Goal: Use online tool/utility: Utilize a website feature to perform a specific function

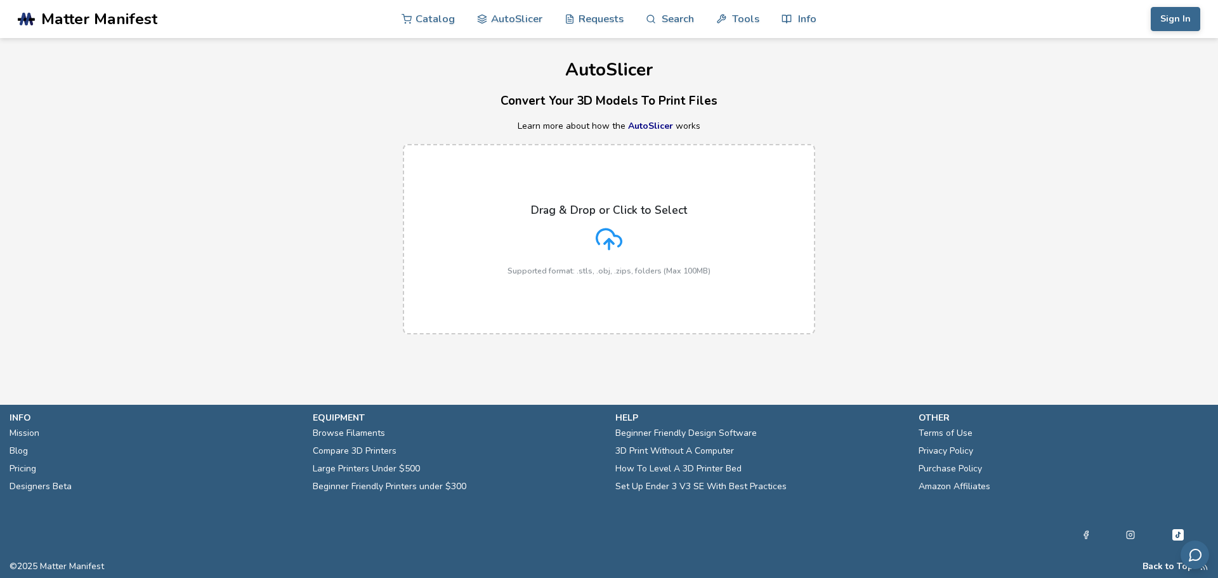
click at [563, 223] on div "Drag & Drop or Click to Select Supported format: .stls, .obj, .zips, folders (M…" at bounding box center [609, 240] width 203 height 72
click at [0, 0] on input "Drag & Drop or Click to Select Supported format: .stls, .obj, .zips, folders (M…" at bounding box center [0, 0] width 0 height 0
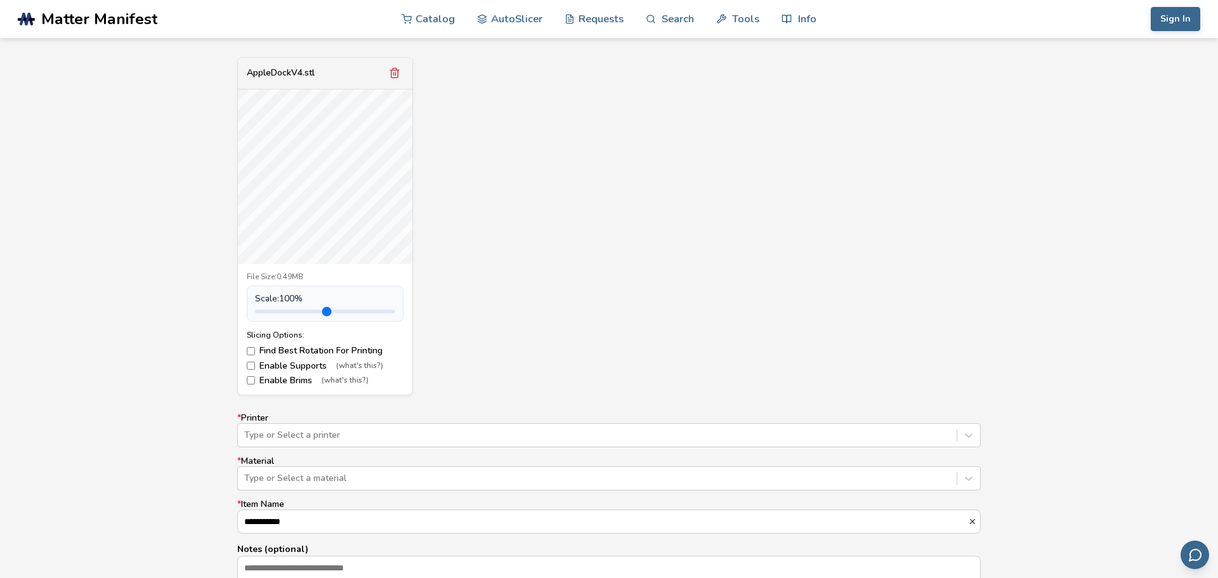
scroll to position [456, 0]
click at [244, 369] on div "File Size: 0.49MB Scale: 100 % Slicing Options: Find Best Rotation For Printing…" at bounding box center [325, 330] width 175 height 131
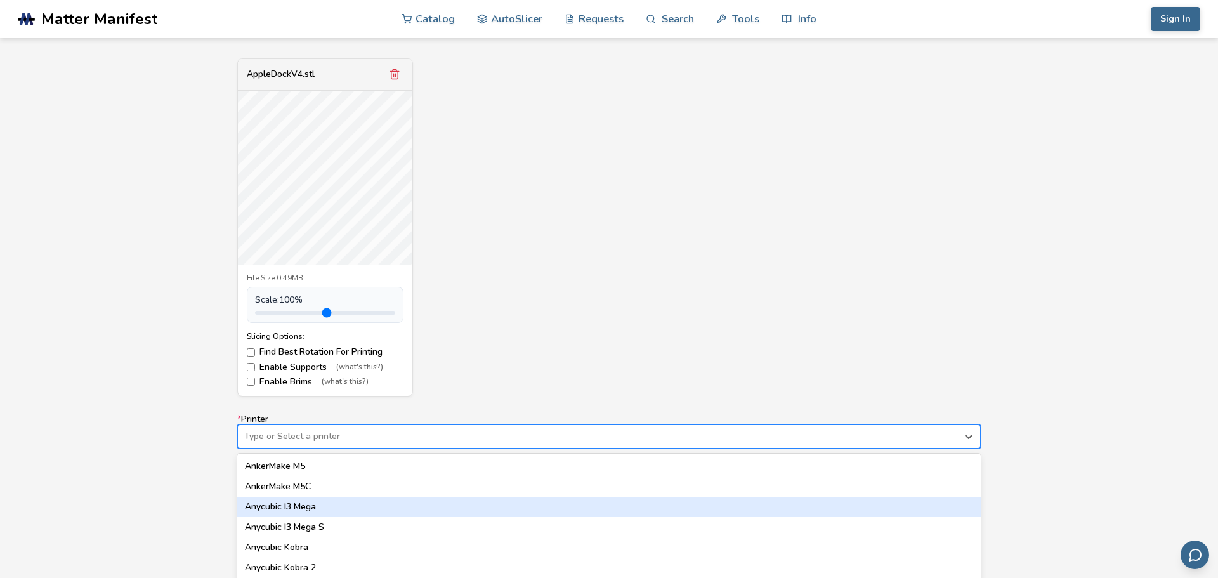
scroll to position [527, 0]
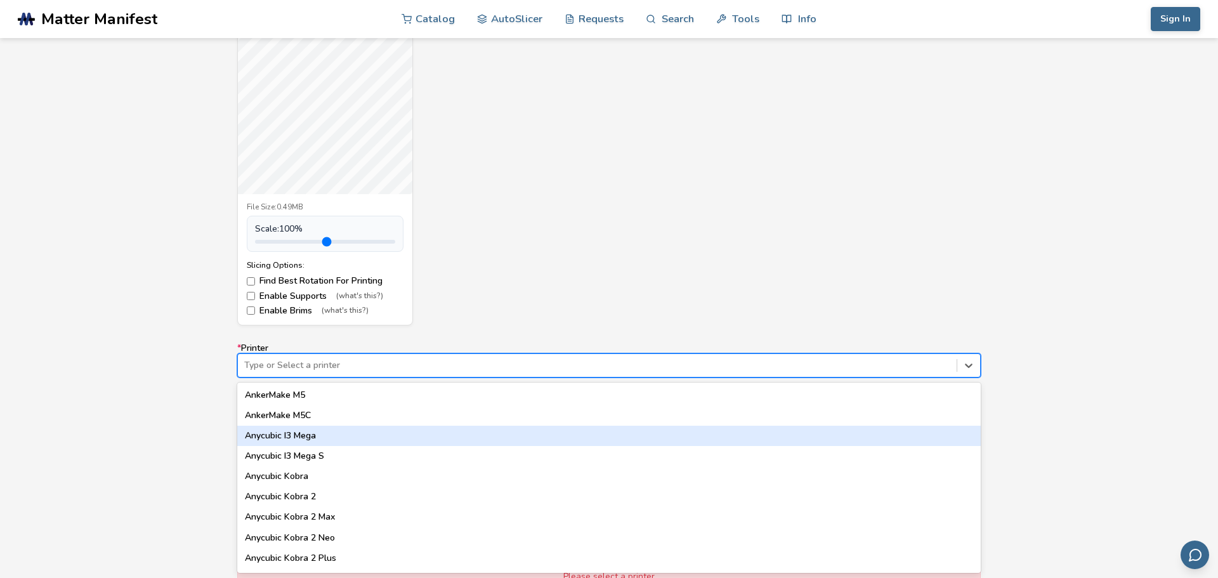
click at [274, 378] on div "64 results available. Use Up and Down to choose options, press Enter to select …" at bounding box center [609, 365] width 744 height 24
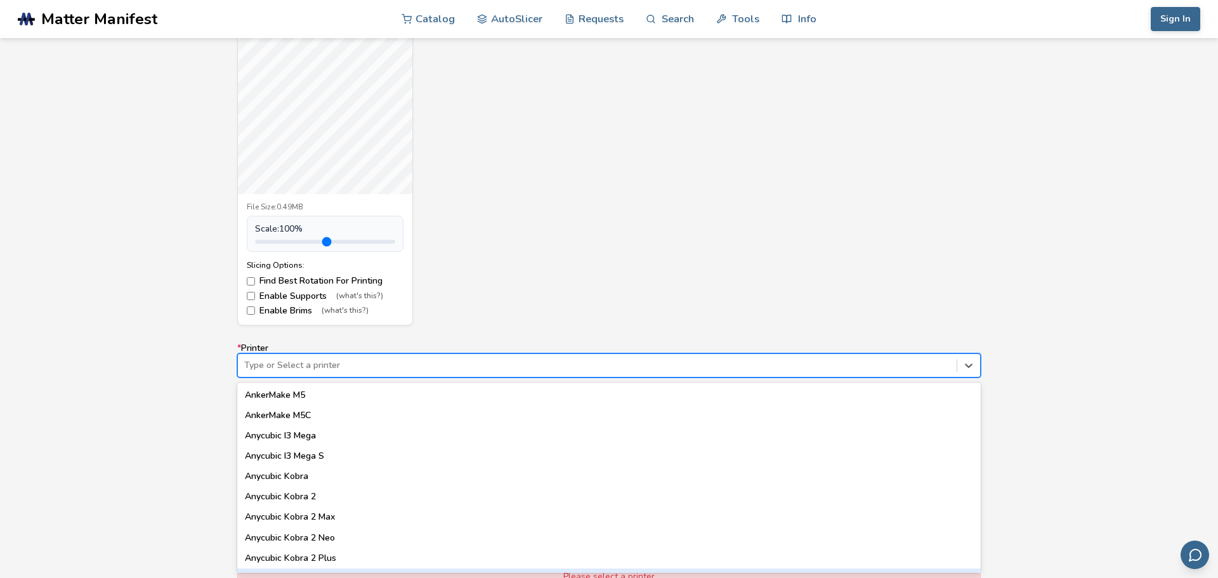
scroll to position [0, 0]
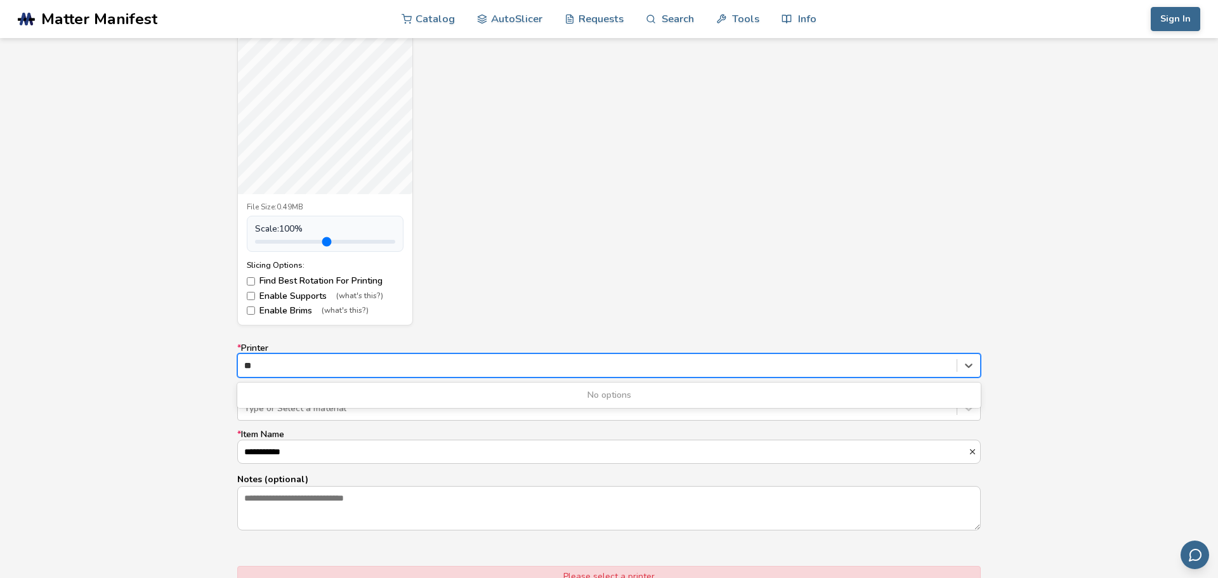
type input "*"
type input "**********"
click at [11, 517] on div "**********" at bounding box center [609, 305] width 1218 height 752
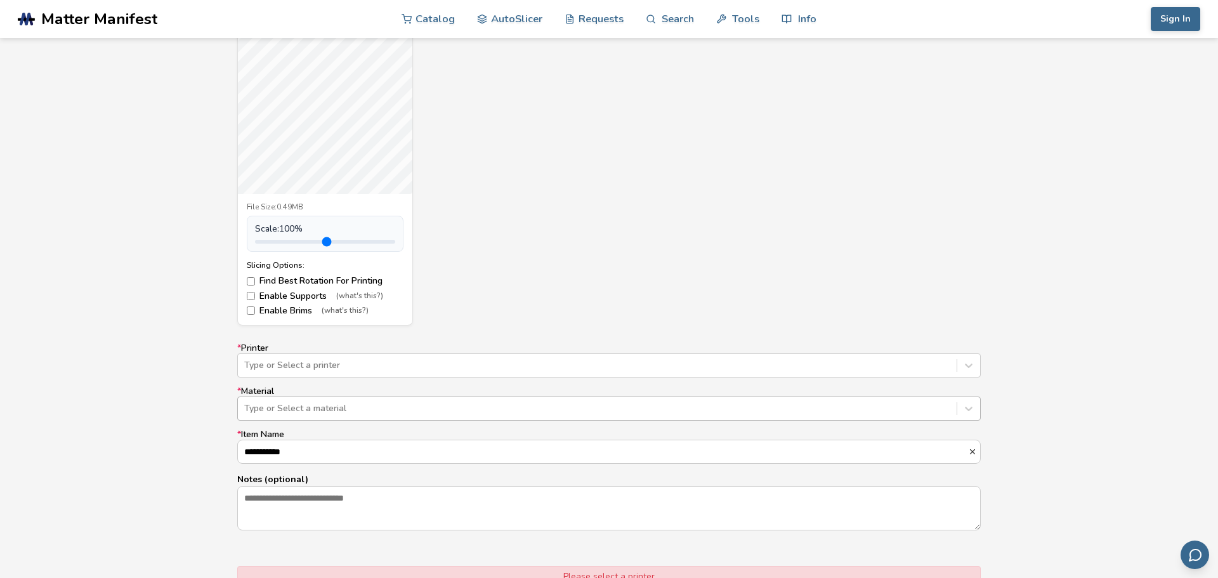
click at [345, 412] on div at bounding box center [597, 408] width 706 height 13
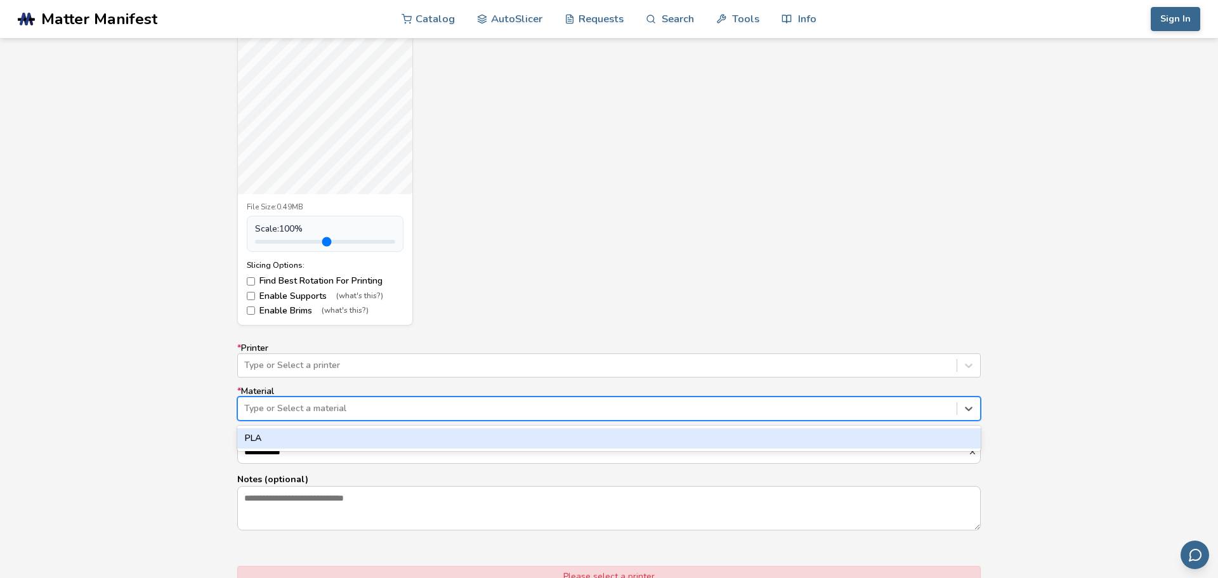
click at [286, 440] on div "PLA" at bounding box center [609, 438] width 744 height 20
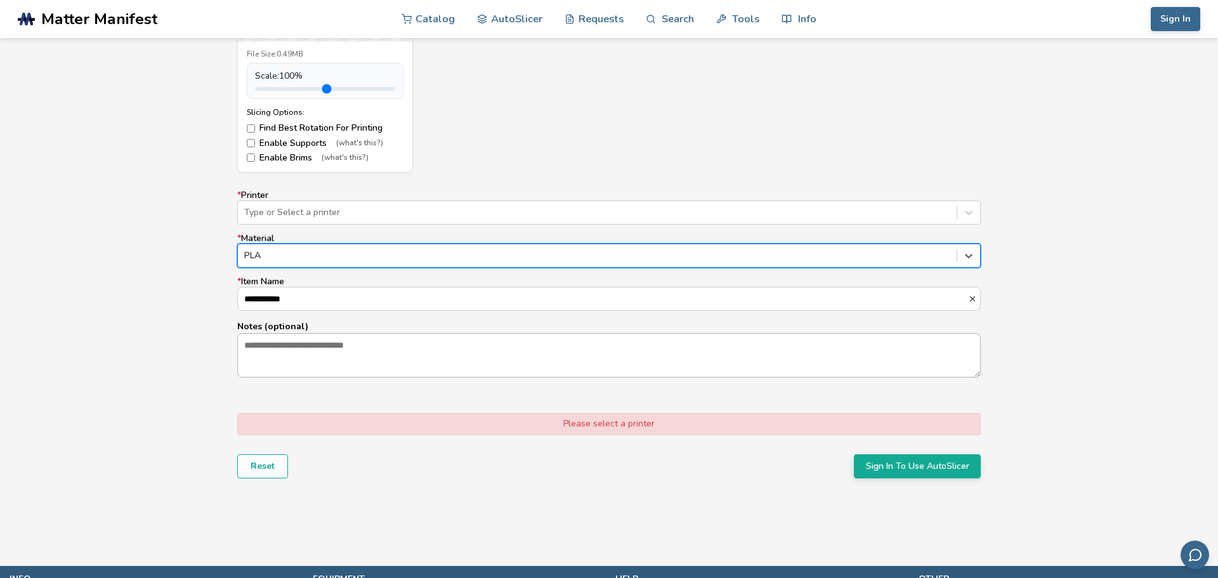
scroll to position [665, 0]
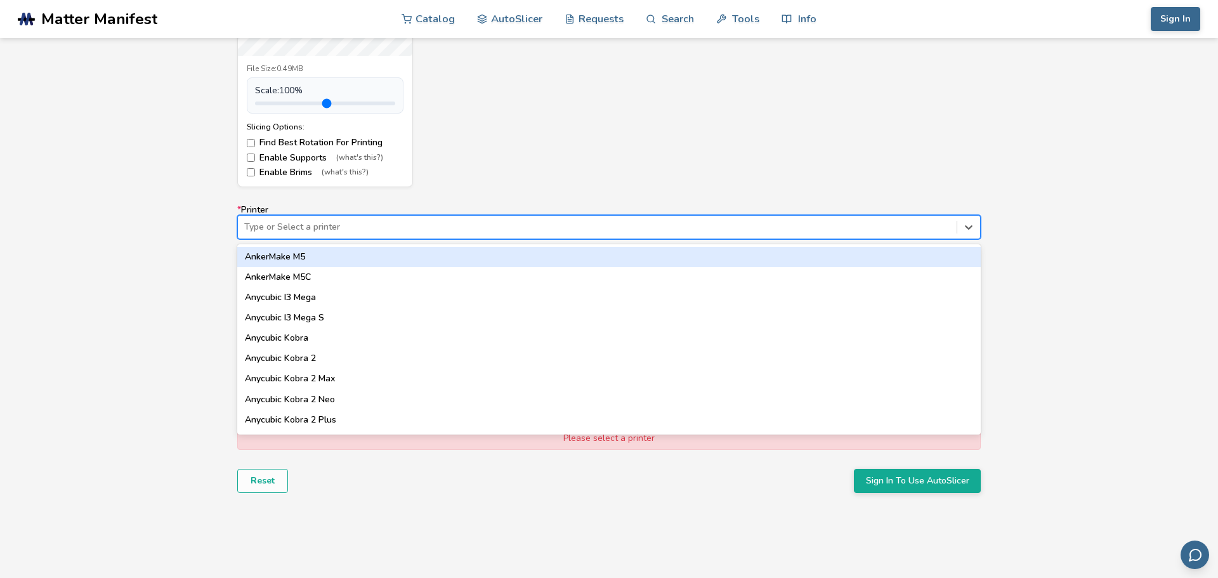
click at [317, 222] on div at bounding box center [597, 227] width 706 height 13
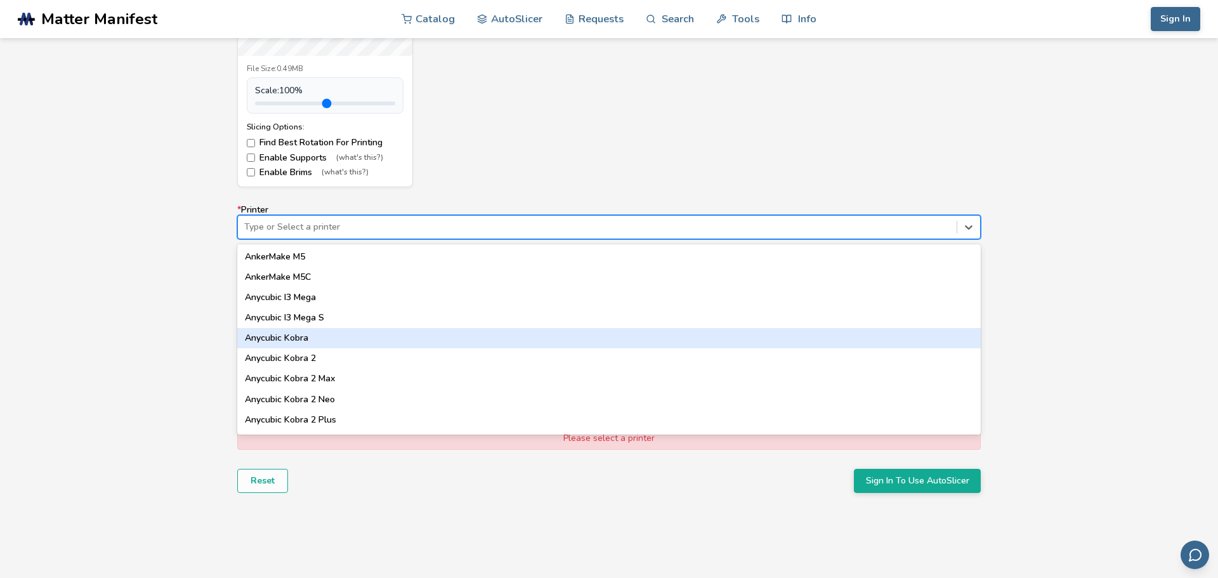
click at [317, 328] on div "Anycubic Kobra" at bounding box center [609, 338] width 744 height 20
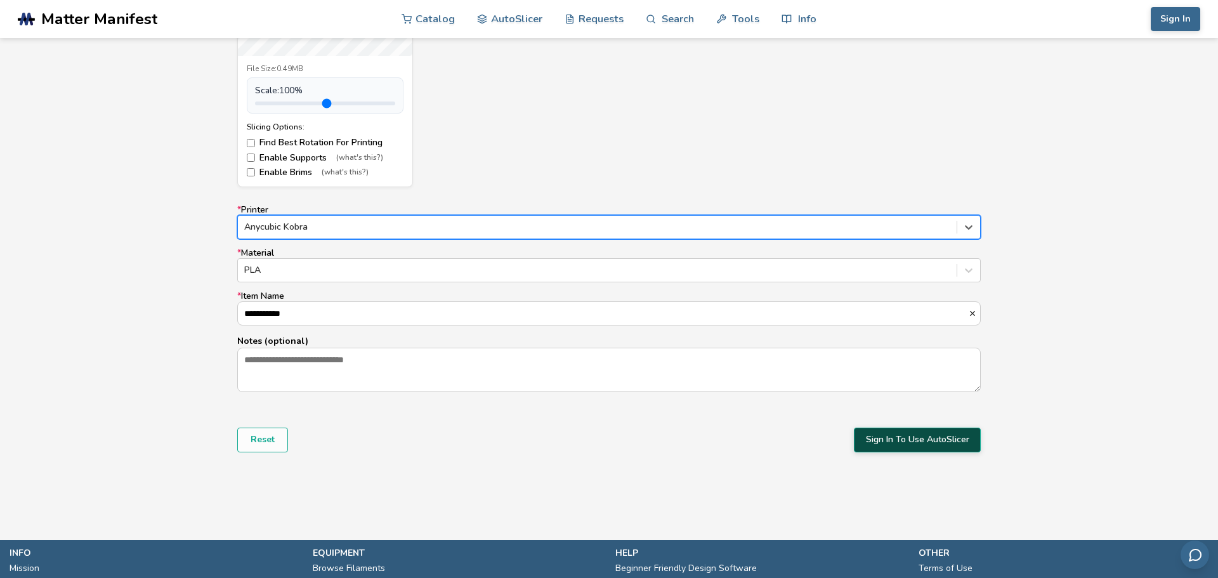
click at [890, 442] on button "Sign In To Use AutoSlicer" at bounding box center [917, 440] width 127 height 24
